Goal: Task Accomplishment & Management: Use online tool/utility

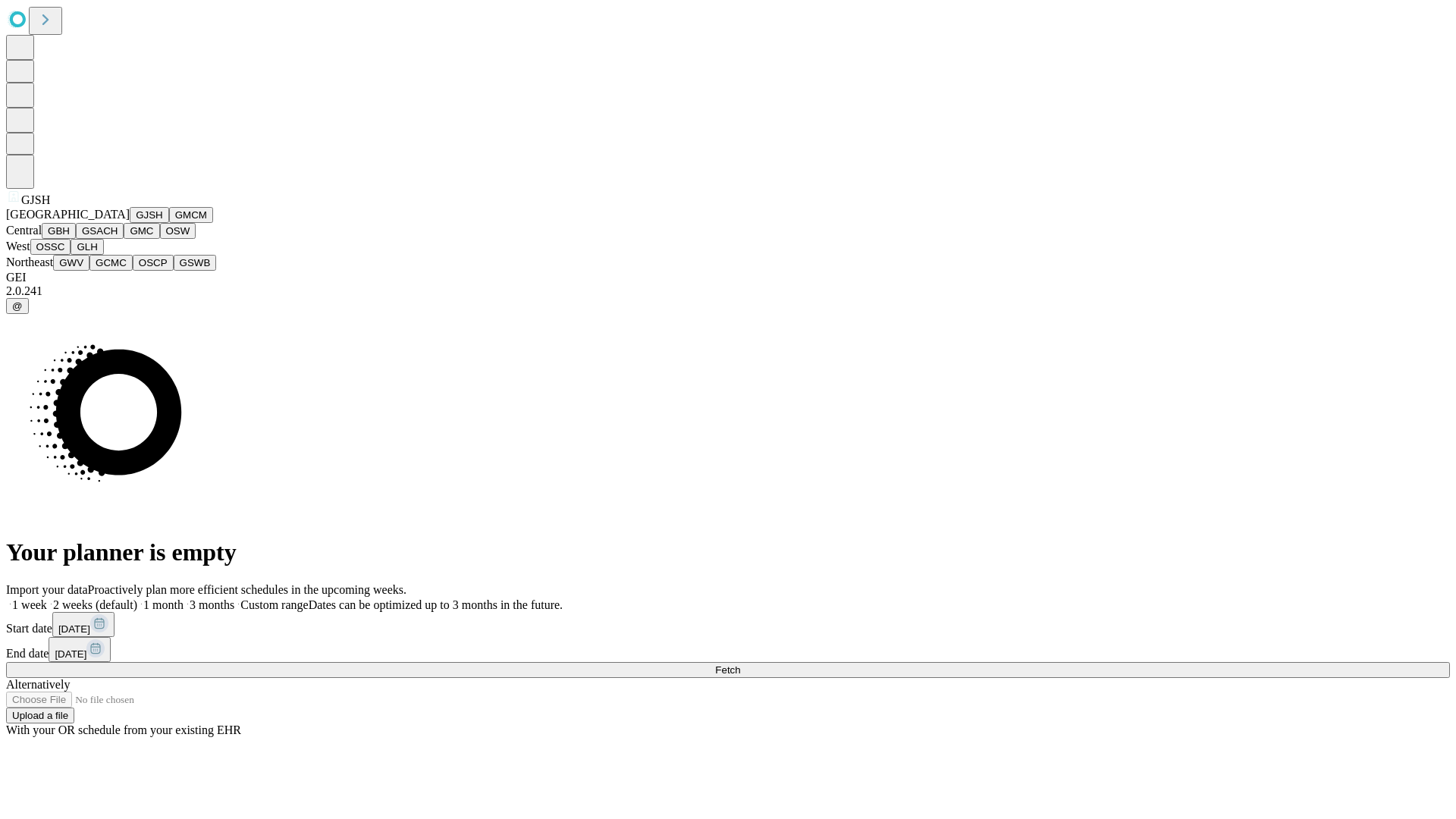
click at [130, 223] on button "GJSH" at bounding box center [150, 215] width 39 height 16
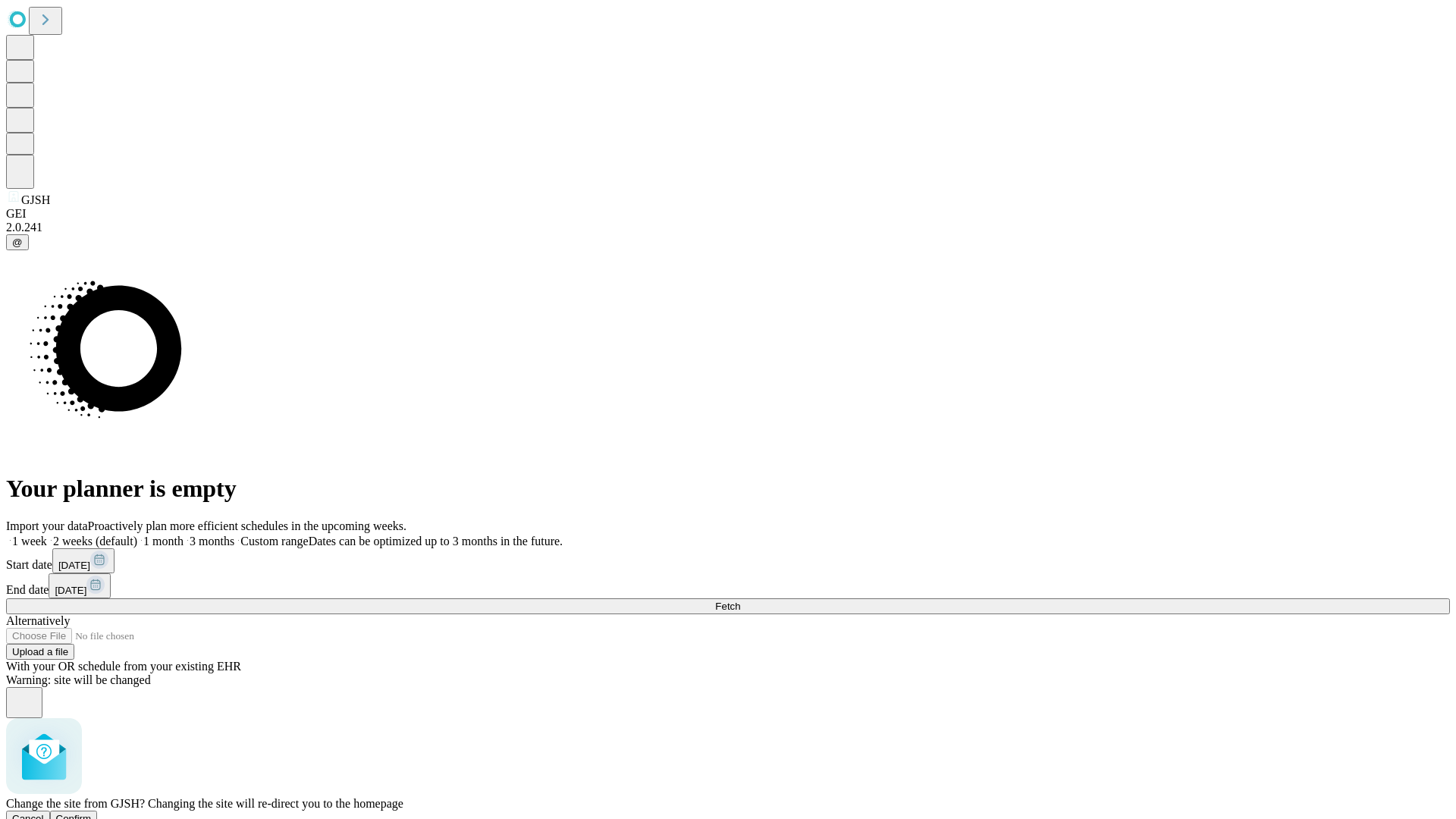
click at [92, 814] on span "Confirm" at bounding box center [74, 819] width 36 height 12
click at [47, 535] on label "1 week" at bounding box center [27, 541] width 41 height 12
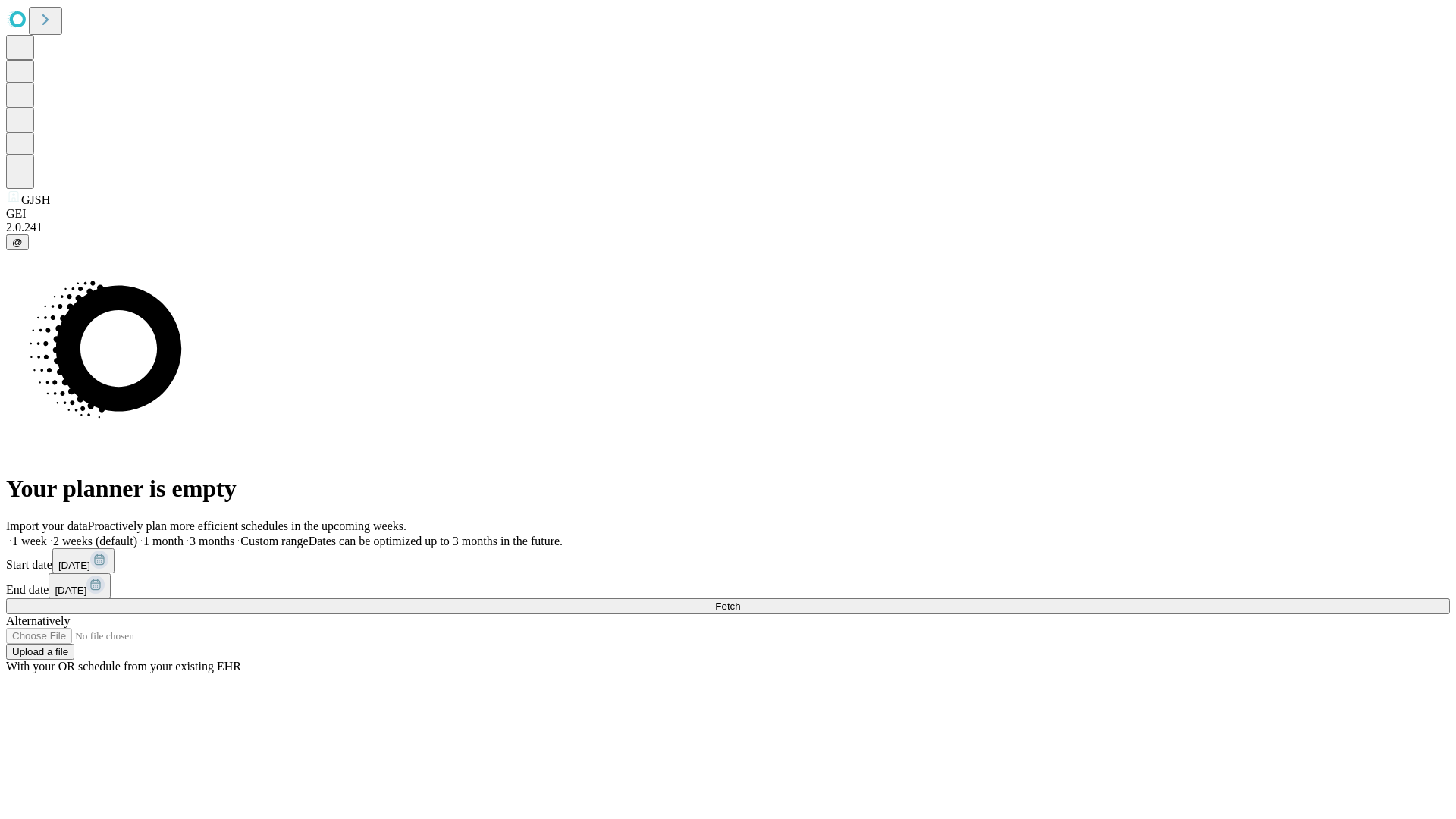
click at [740, 601] on span "Fetch" at bounding box center [728, 606] width 25 height 12
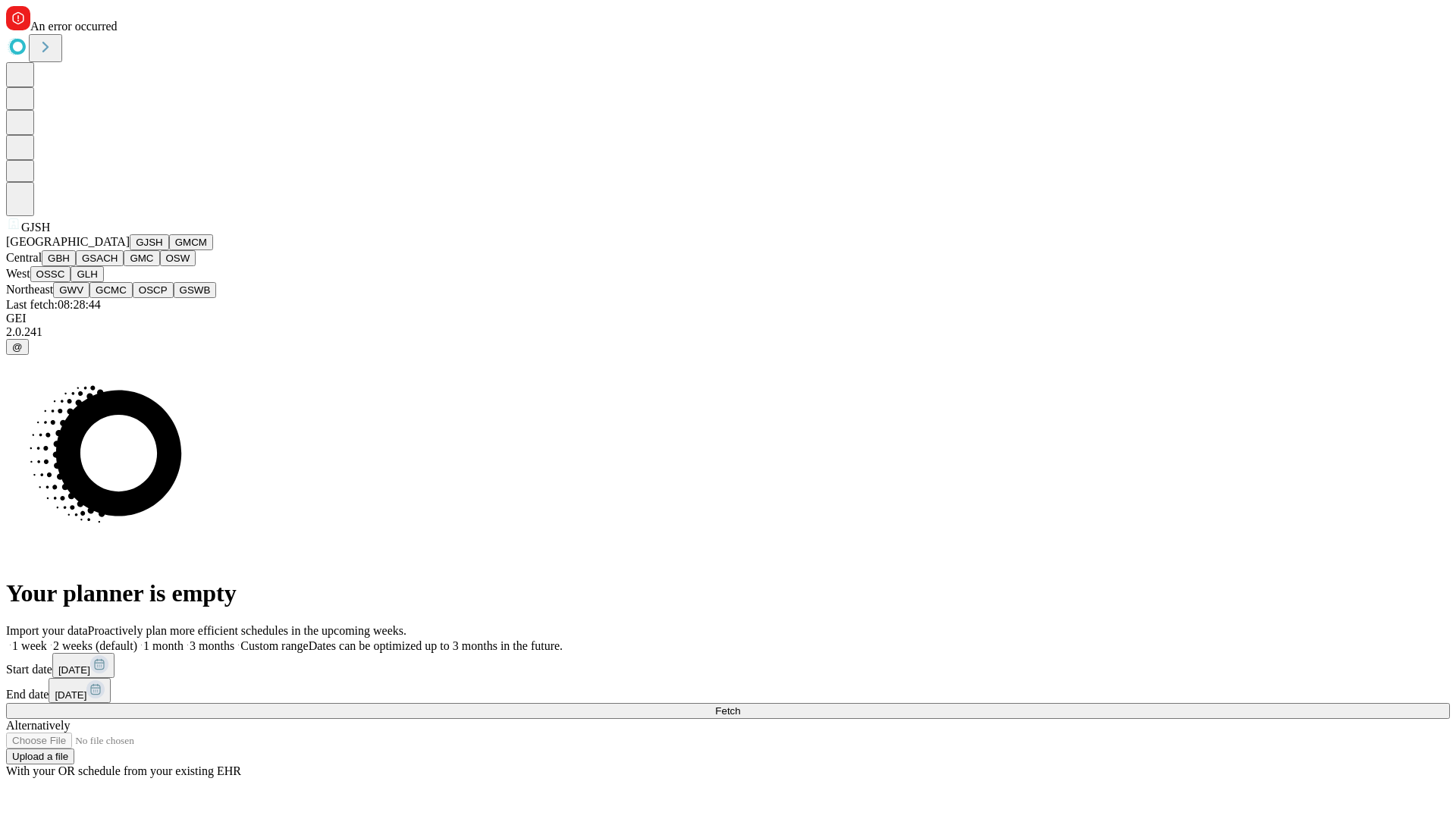
click at [169, 250] on button "GMCM" at bounding box center [190, 242] width 44 height 16
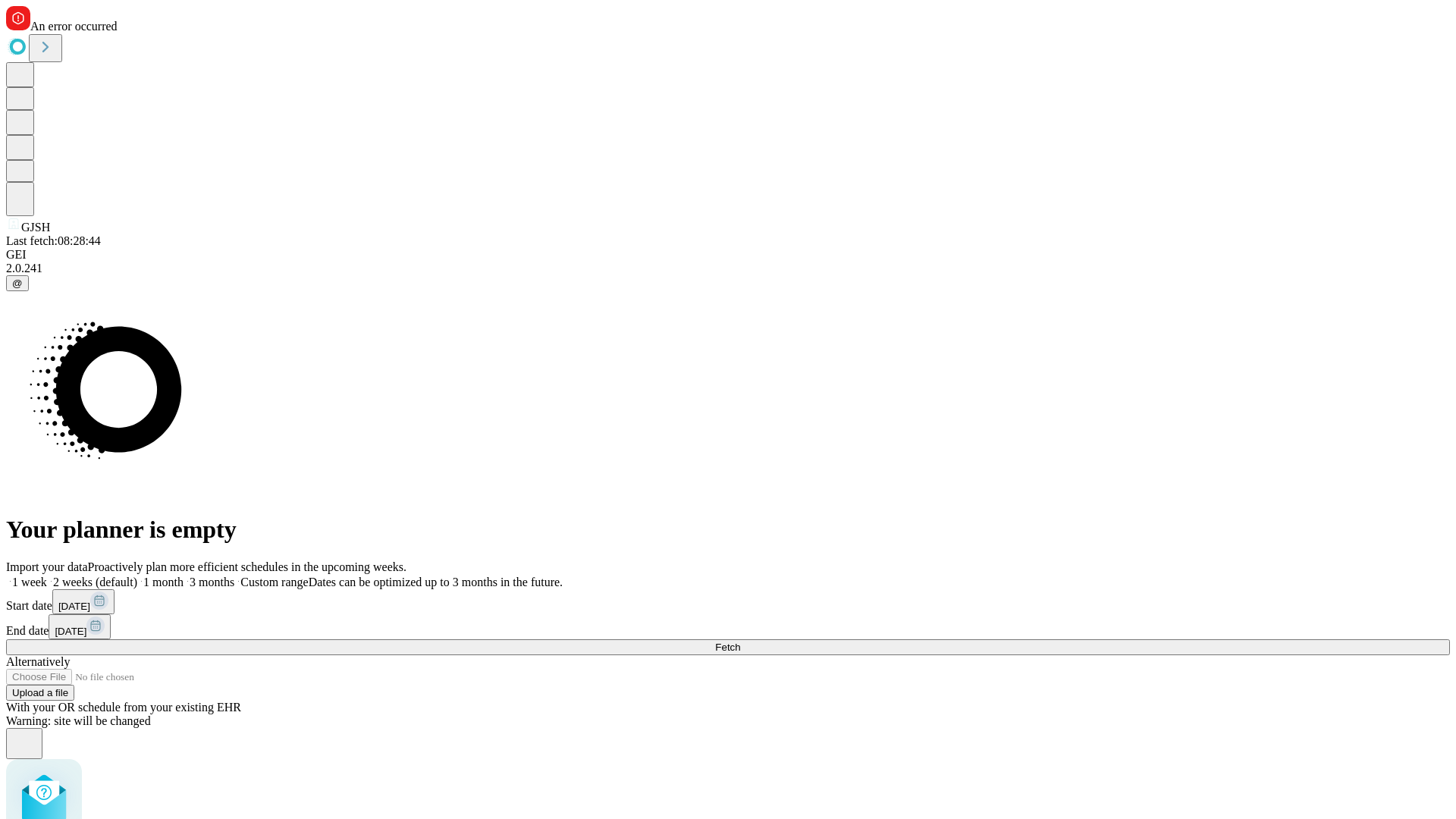
click at [47, 576] on label "1 week" at bounding box center [27, 582] width 41 height 12
click at [740, 642] on span "Fetch" at bounding box center [728, 647] width 25 height 12
click at [47, 576] on label "1 week" at bounding box center [27, 582] width 41 height 12
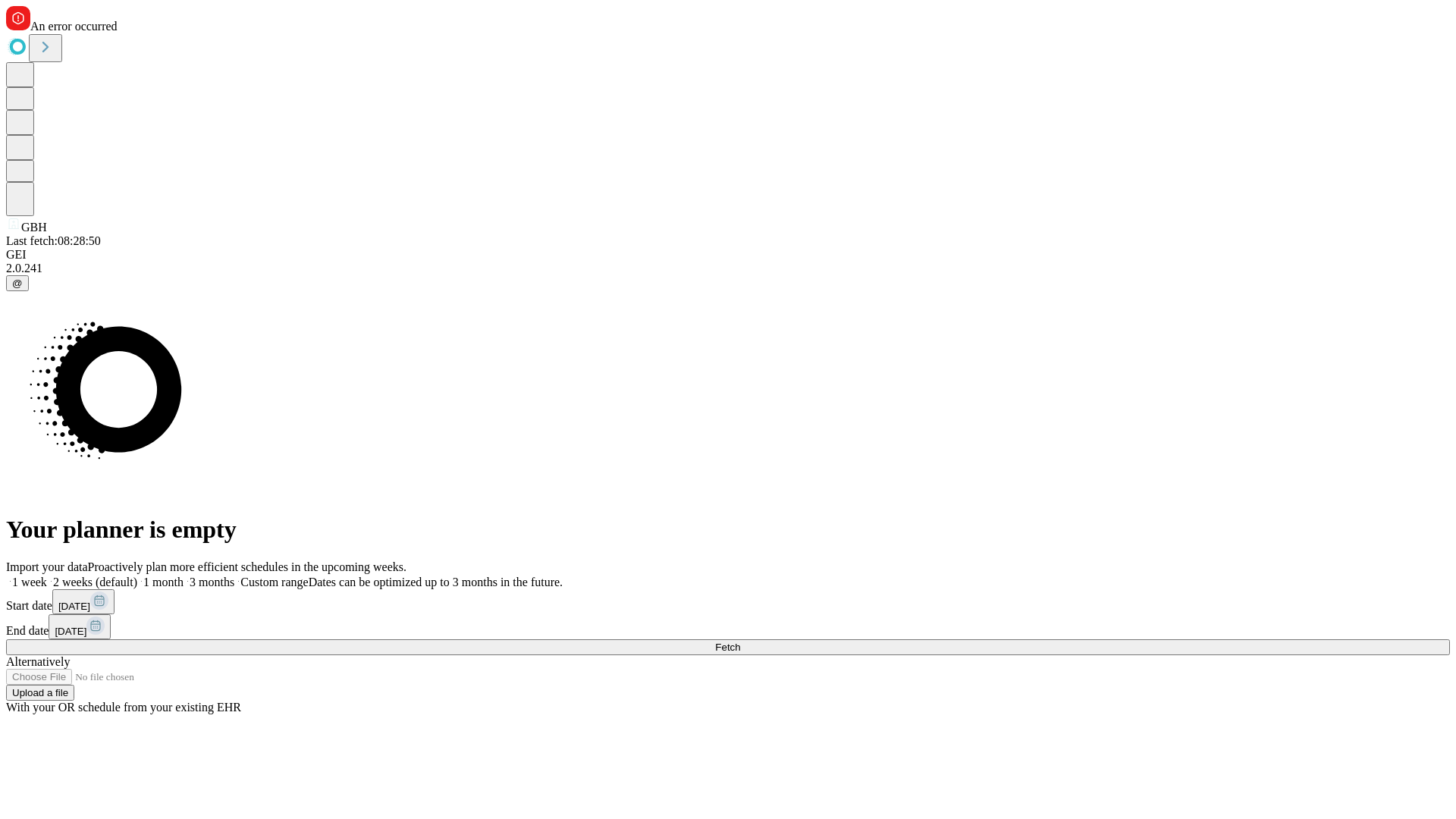
click at [740, 642] on span "Fetch" at bounding box center [728, 647] width 25 height 12
click at [47, 576] on label "1 week" at bounding box center [27, 582] width 41 height 12
click at [740, 642] on span "Fetch" at bounding box center [728, 647] width 25 height 12
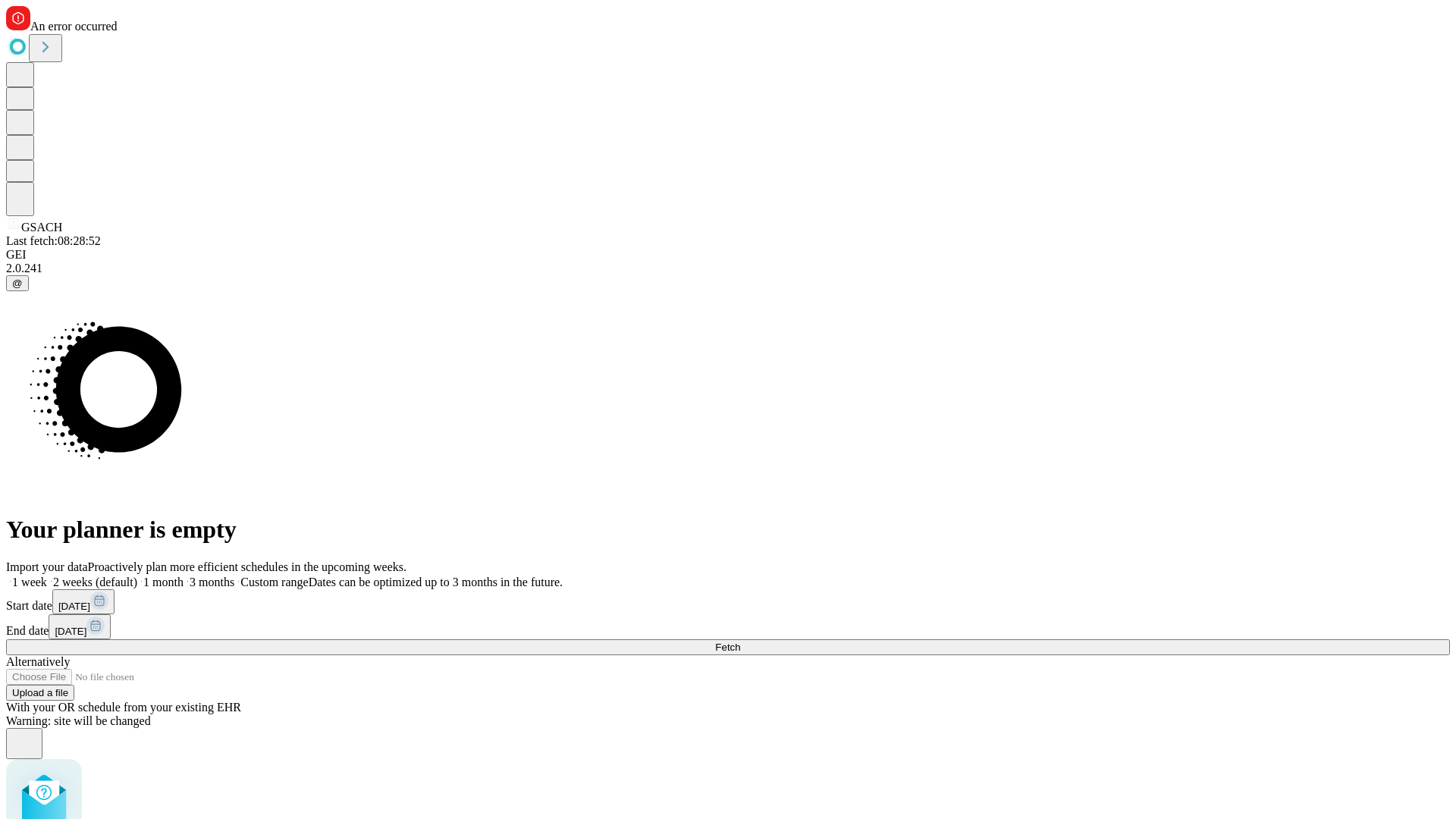
click at [47, 576] on label "1 week" at bounding box center [27, 582] width 41 height 12
click at [740, 642] on span "Fetch" at bounding box center [728, 647] width 25 height 12
click at [47, 576] on label "1 week" at bounding box center [27, 582] width 41 height 12
click at [740, 642] on span "Fetch" at bounding box center [728, 647] width 25 height 12
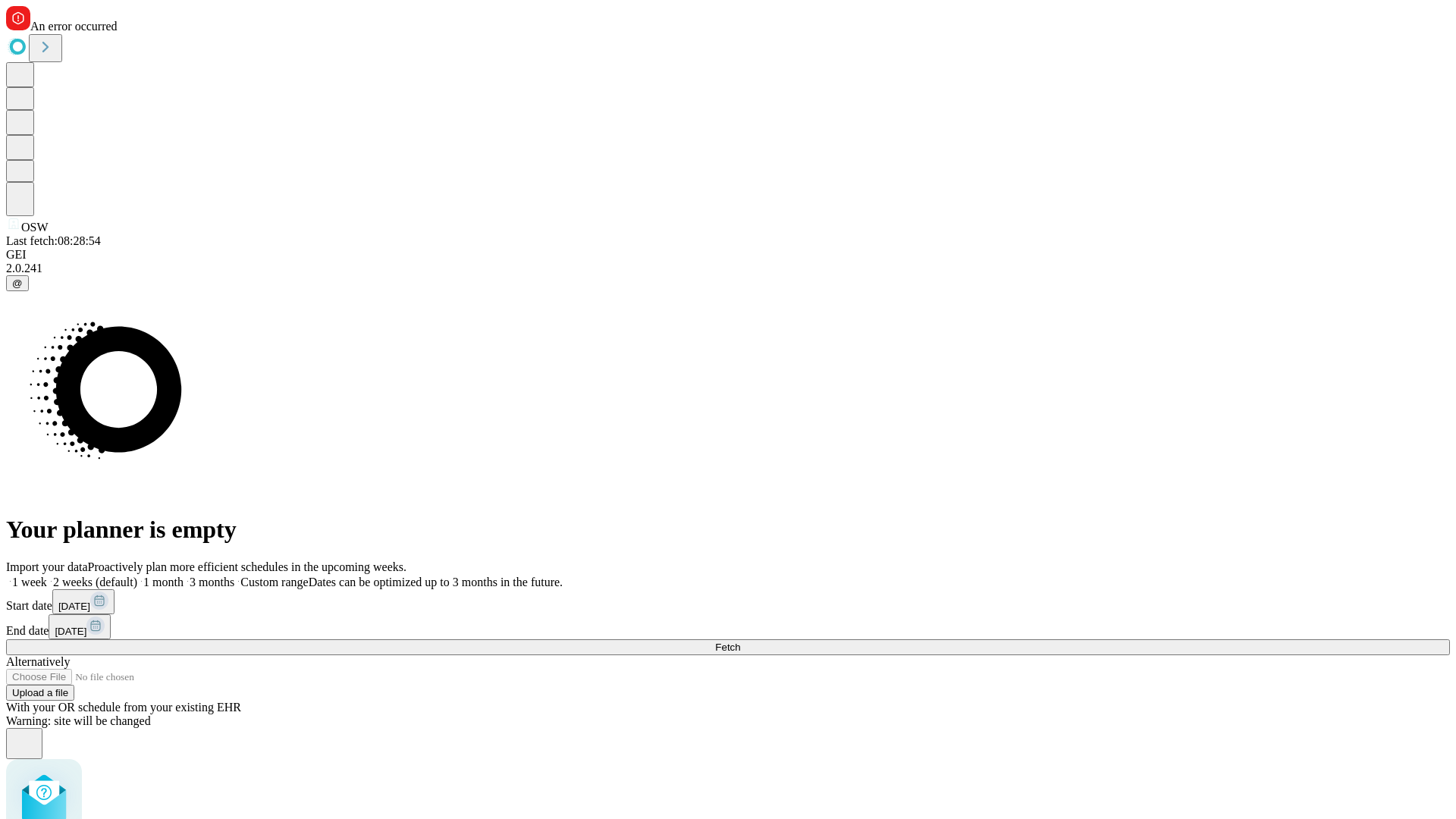
click at [47, 576] on label "1 week" at bounding box center [27, 582] width 41 height 12
click at [740, 642] on span "Fetch" at bounding box center [728, 647] width 25 height 12
click at [47, 576] on label "1 week" at bounding box center [27, 582] width 41 height 12
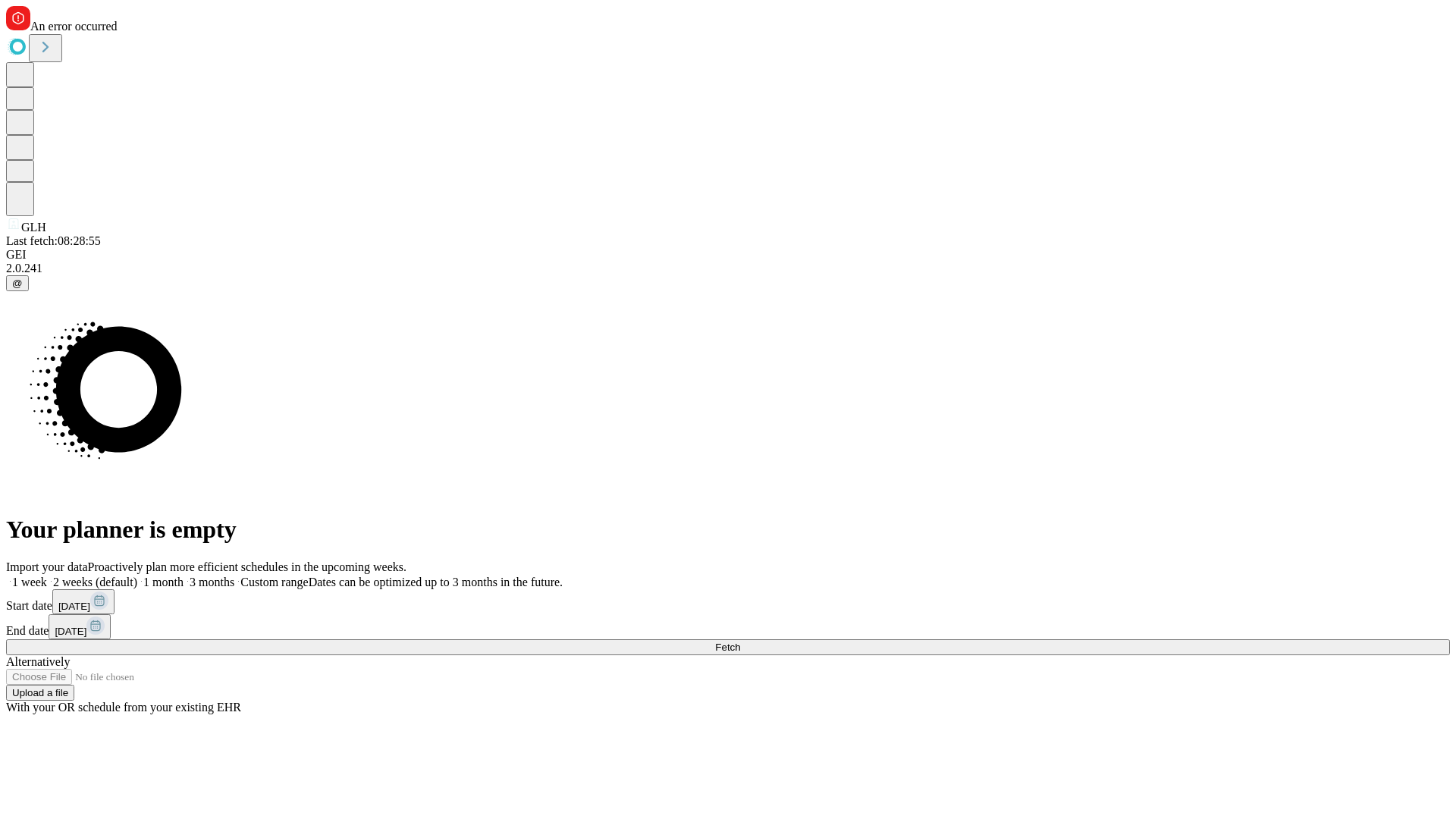
click at [740, 642] on span "Fetch" at bounding box center [728, 647] width 25 height 12
click at [47, 576] on label "1 week" at bounding box center [27, 582] width 41 height 12
click at [740, 642] on span "Fetch" at bounding box center [728, 647] width 25 height 12
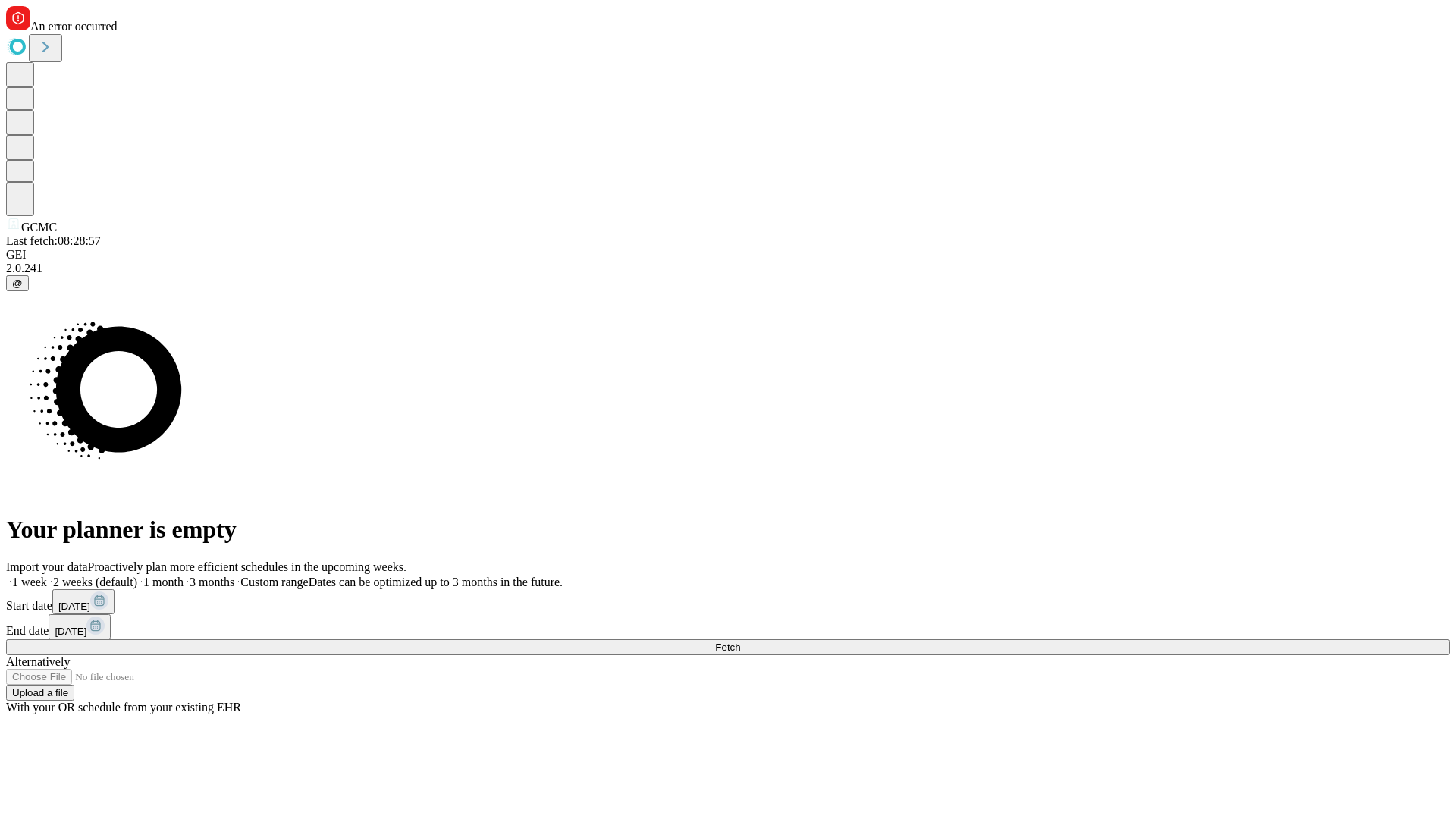
click at [47, 576] on label "1 week" at bounding box center [27, 582] width 41 height 12
click at [740, 642] on span "Fetch" at bounding box center [728, 647] width 25 height 12
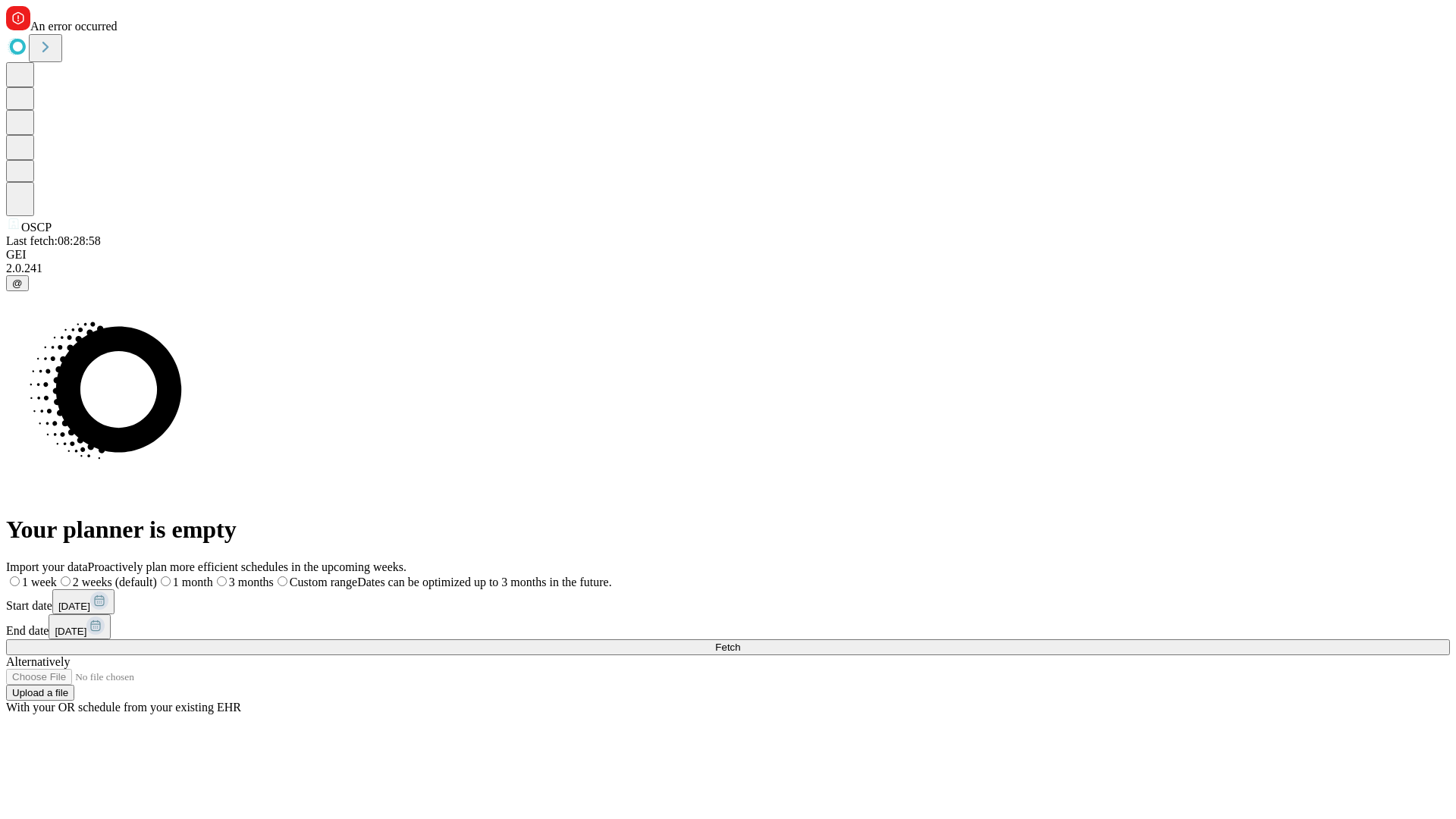
click at [740, 642] on span "Fetch" at bounding box center [728, 647] width 25 height 12
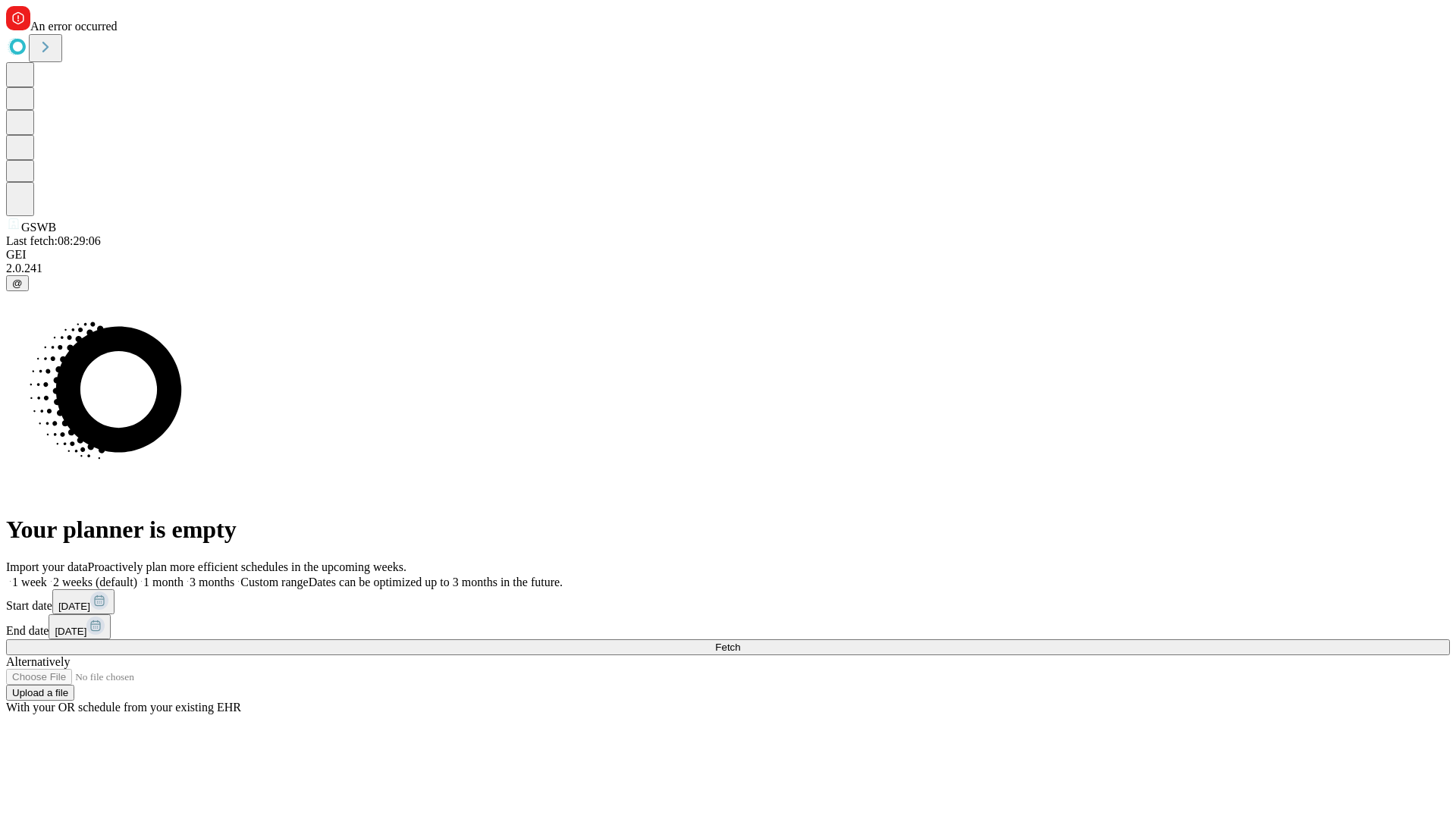
click at [47, 576] on label "1 week" at bounding box center [27, 582] width 41 height 12
click at [740, 642] on span "Fetch" at bounding box center [728, 647] width 25 height 12
